Goal: Information Seeking & Learning: Learn about a topic

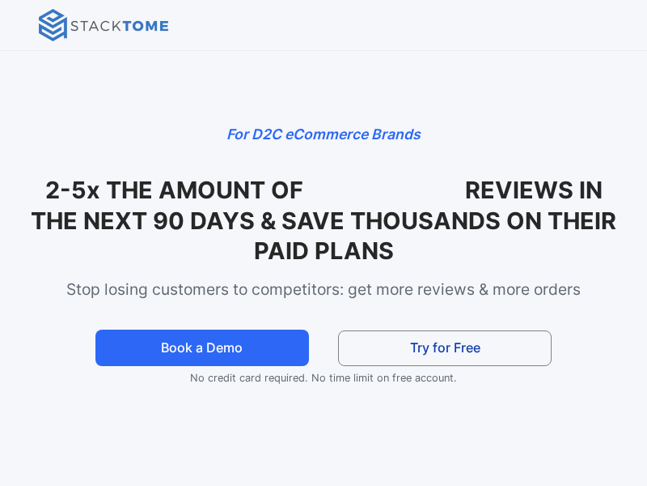
scroll to position [1918, 0]
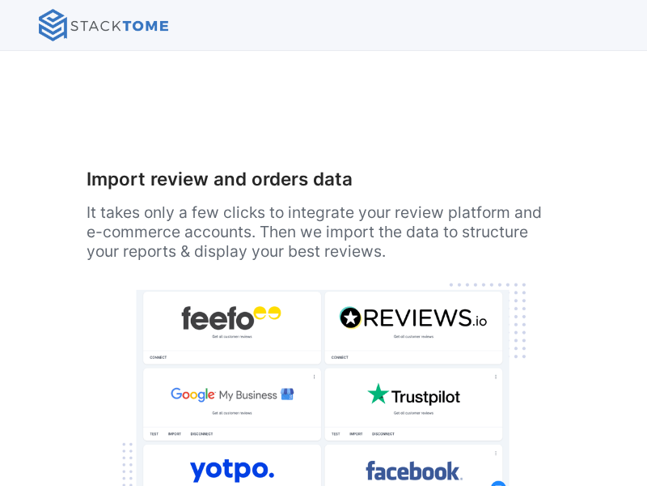
scroll to position [5498, 0]
